Goal: Navigation & Orientation: Find specific page/section

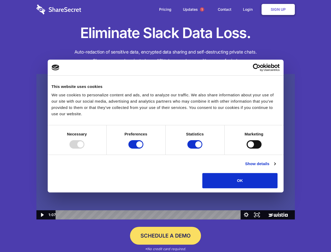
click at [166, 126] on img at bounding box center [165, 147] width 259 height 146
click at [84, 149] on div at bounding box center [77, 144] width 15 height 8
click at [144, 149] on input "Preferences" at bounding box center [136, 144] width 15 height 8
checkbox input "false"
click at [196, 149] on input "Statistics" at bounding box center [195, 144] width 15 height 8
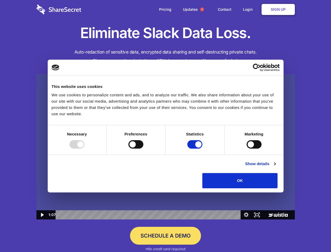
checkbox input "false"
click at [247, 149] on input "Marketing" at bounding box center [254, 144] width 15 height 8
checkbox input "true"
click at [276, 167] on link "Show details" at bounding box center [260, 164] width 30 height 6
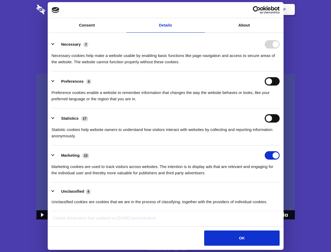
click at [280, 102] on div "Preference cookies enable a website to remember information that changes the wa…" at bounding box center [166, 94] width 228 height 17
click at [202, 9] on span "1" at bounding box center [202, 9] width 4 height 4
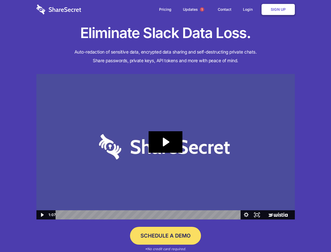
click at [166, 147] on icon "Play Video: Sharesecret Slack Extension" at bounding box center [166, 142] width 34 height 22
